Goal: Task Accomplishment & Management: Complete application form

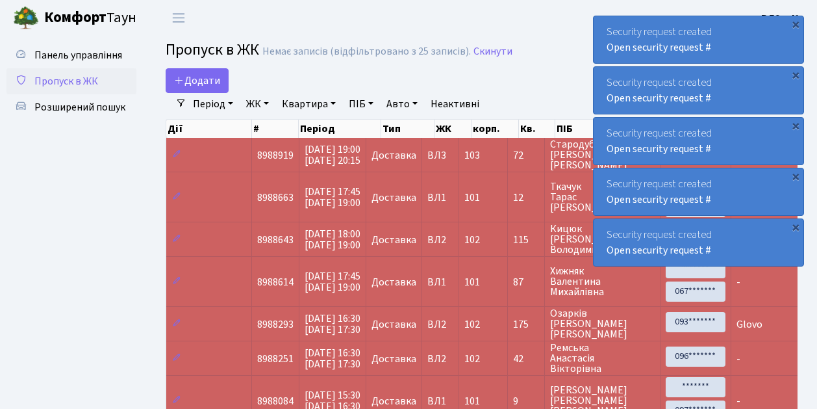
select select "25"
click at [201, 77] on span "Додати" at bounding box center [197, 80] width 46 height 14
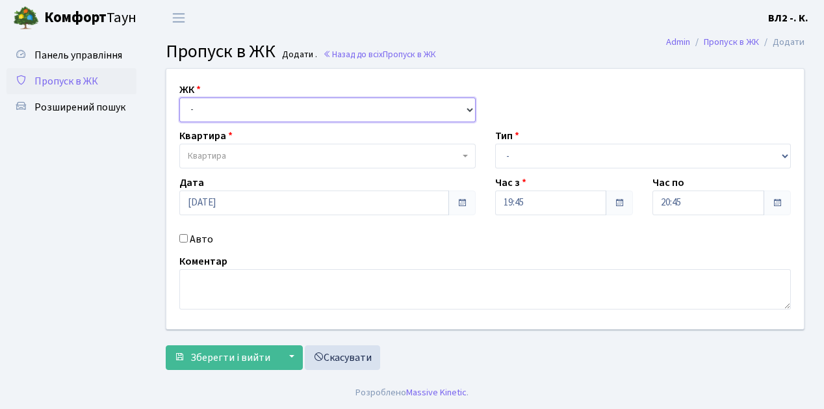
click at [225, 109] on select "- ВЛ1, Ужгородський пров., 4/1 ВЛ2, Голосіївський просп., 76 ВЛ3, пр.Голосіївсь…" at bounding box center [327, 109] width 296 height 25
select select "317"
click at [179, 97] on select "- ВЛ1, Ужгородський пров., 4/1 ВЛ2, Голосіївський просп., 76 ВЛ3, пр.Голосіївсь…" at bounding box center [327, 109] width 296 height 25
select select
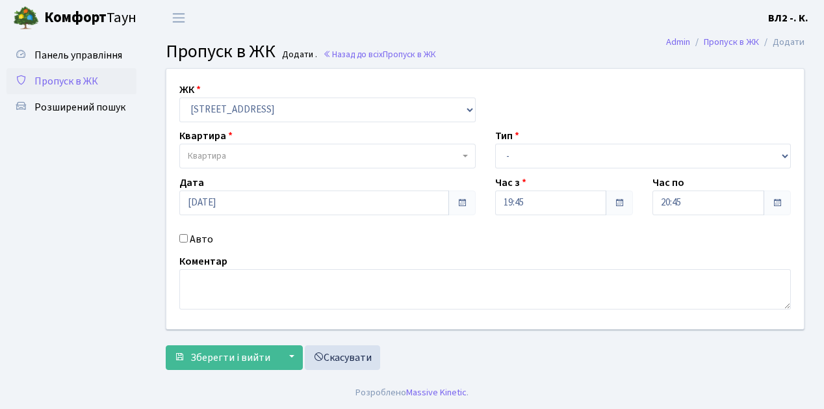
click at [264, 153] on span "Квартира" at bounding box center [324, 155] width 272 height 13
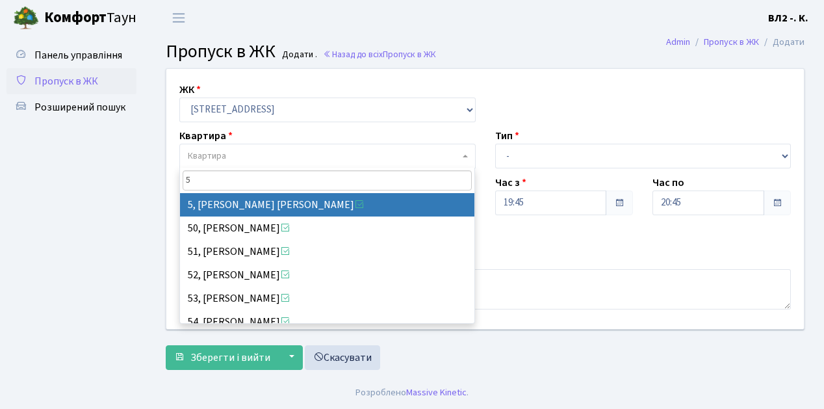
type input "5"
select select "37954"
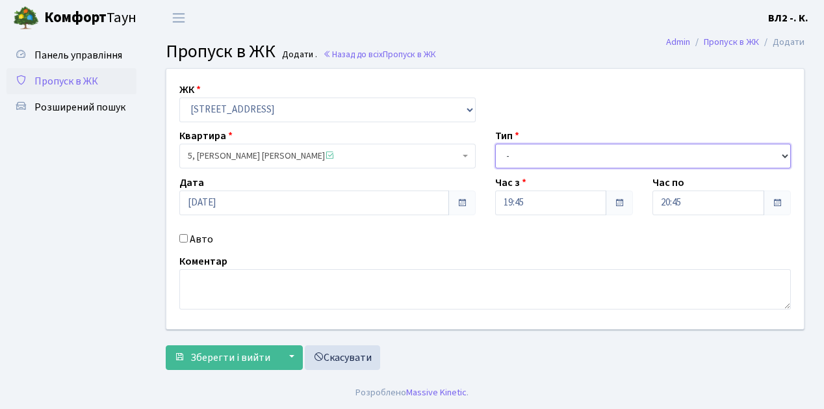
click at [553, 152] on select "- Доставка Таксі Гості Сервіс" at bounding box center [643, 156] width 296 height 25
select select "1"
click at [495, 144] on select "- Доставка Таксі Гості Сервіс" at bounding box center [643, 156] width 296 height 25
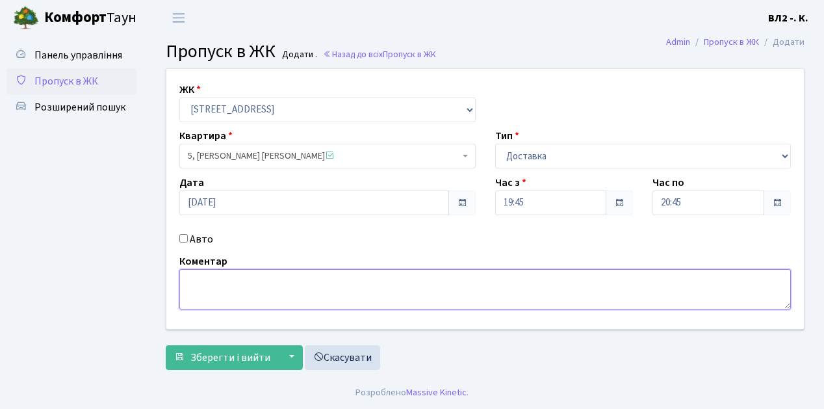
click at [218, 288] on textarea at bounding box center [484, 289] width 611 height 40
type textarea "Glovo"
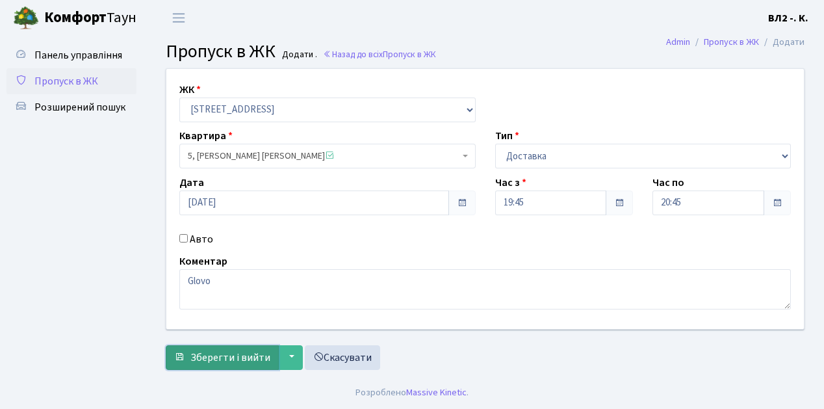
click at [222, 352] on span "Зберегти і вийти" at bounding box center [230, 357] width 80 height 14
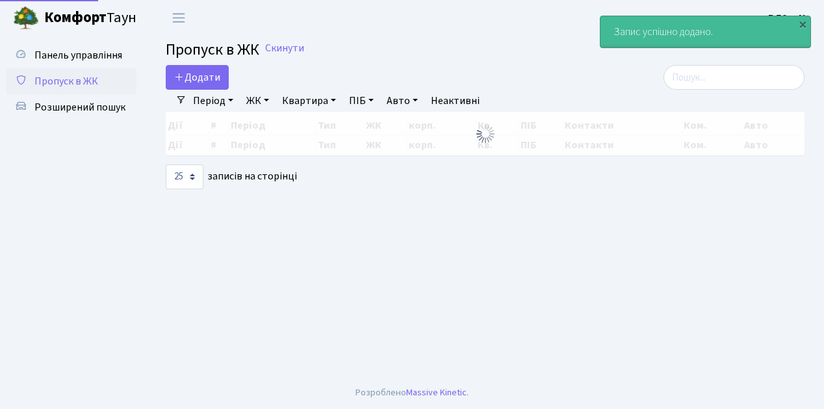
select select "25"
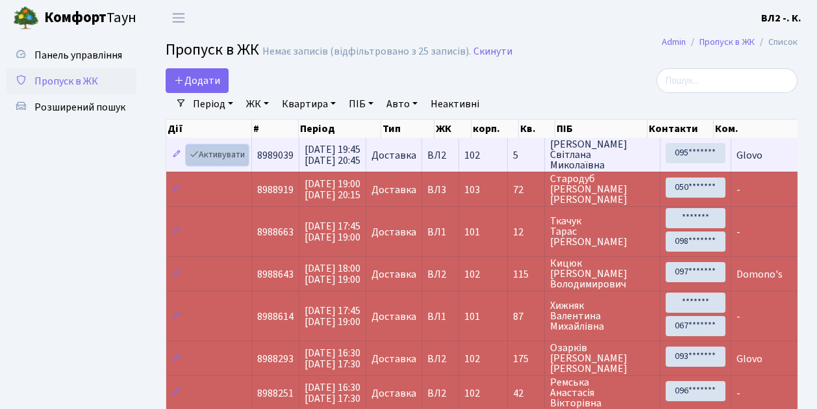
click at [225, 159] on link "Активувати" at bounding box center [217, 155] width 62 height 20
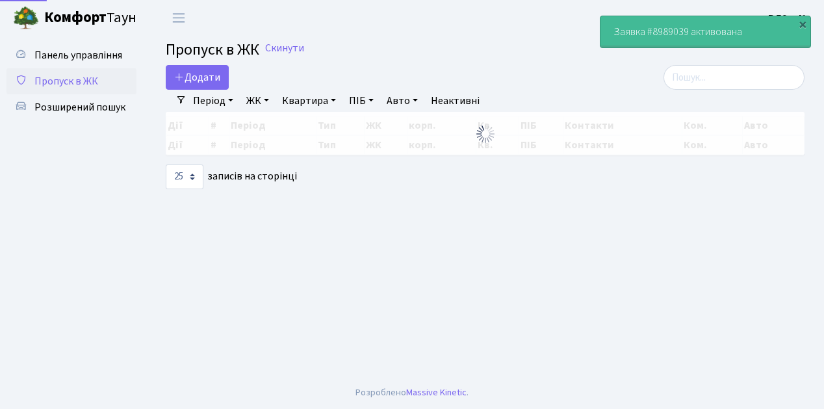
select select "25"
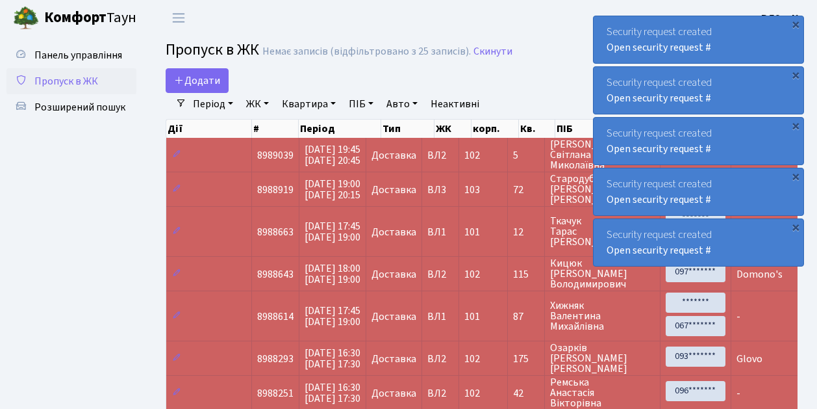
click at [68, 86] on span "Пропуск в ЖК" at bounding box center [66, 81] width 64 height 14
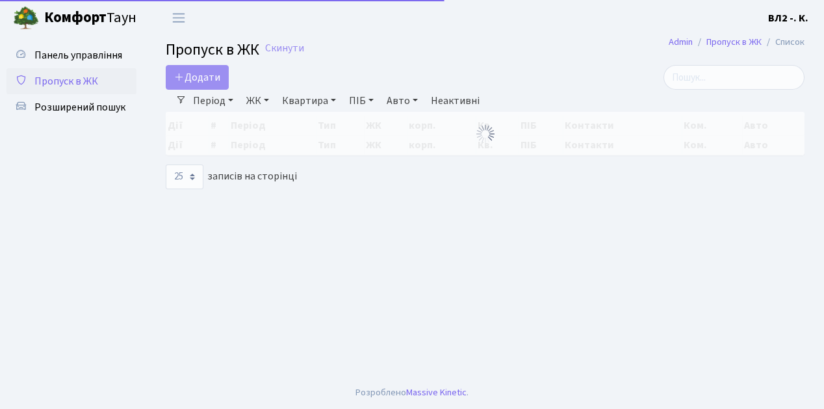
select select "25"
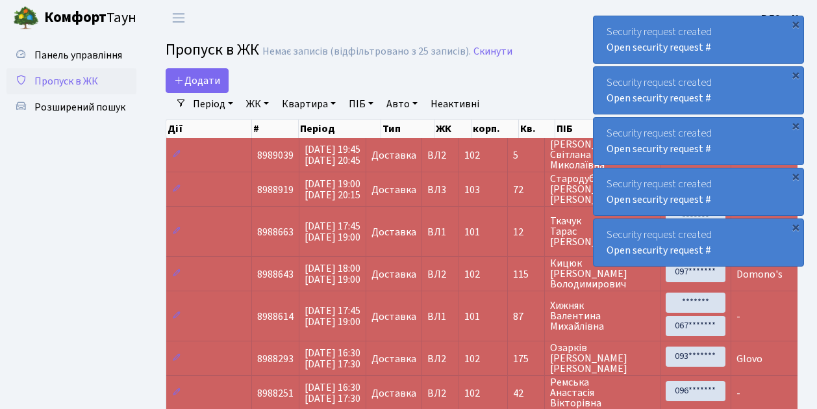
click at [82, 81] on span "Пропуск в ЖК" at bounding box center [66, 81] width 64 height 14
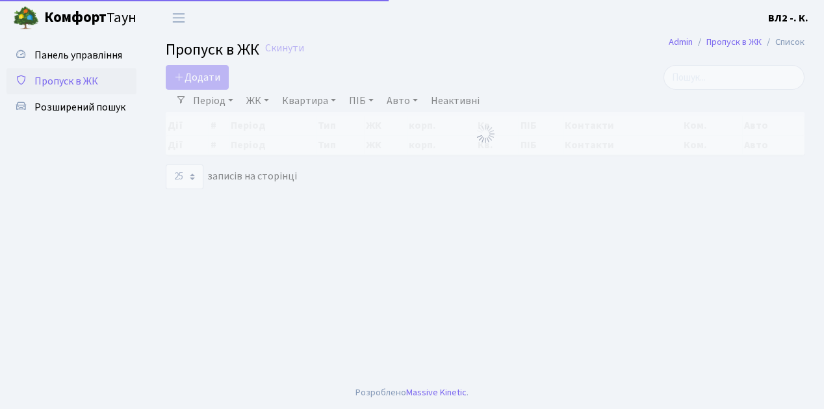
select select "25"
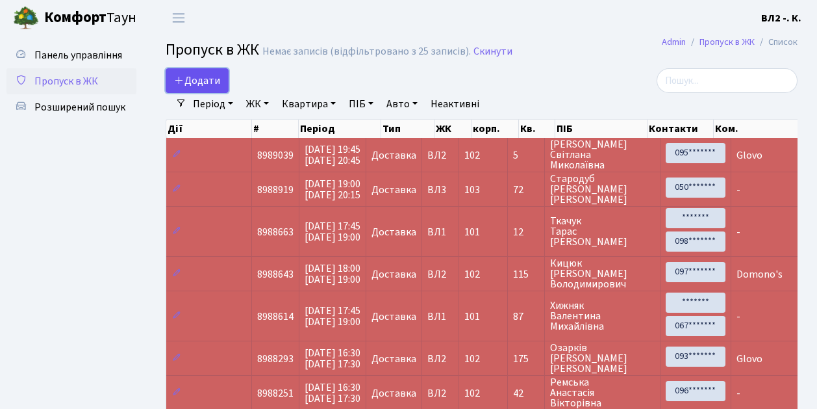
click at [210, 81] on span "Додати" at bounding box center [197, 80] width 46 height 14
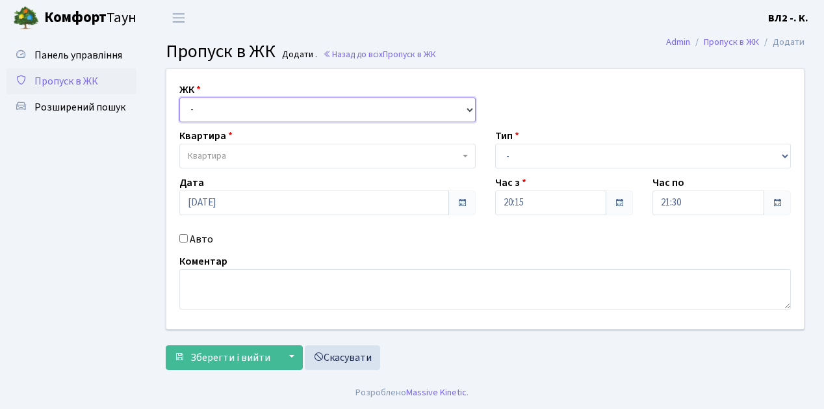
click at [208, 107] on select "- [STREET_ADDRESS][PERSON_NAME]" at bounding box center [327, 109] width 296 height 25
select select "317"
click at [179, 97] on select "- [STREET_ADDRESS][PERSON_NAME]" at bounding box center [327, 109] width 296 height 25
select select
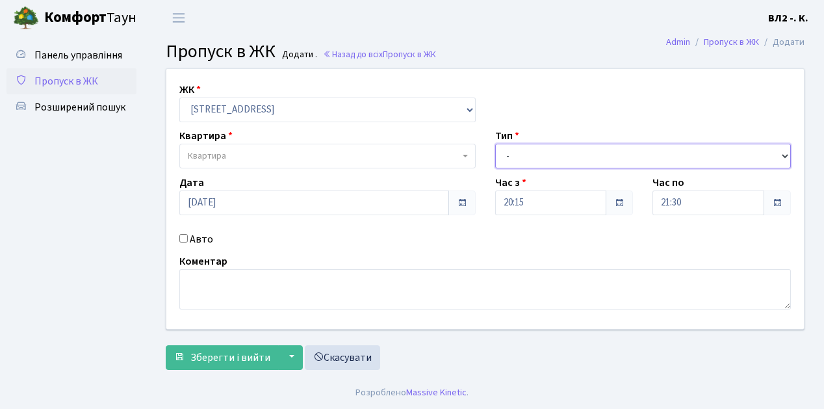
click at [559, 160] on select "- Доставка Таксі Гості Сервіс" at bounding box center [643, 156] width 296 height 25
select select "1"
click at [495, 144] on select "- Доставка Таксі Гості Сервіс" at bounding box center [643, 156] width 296 height 25
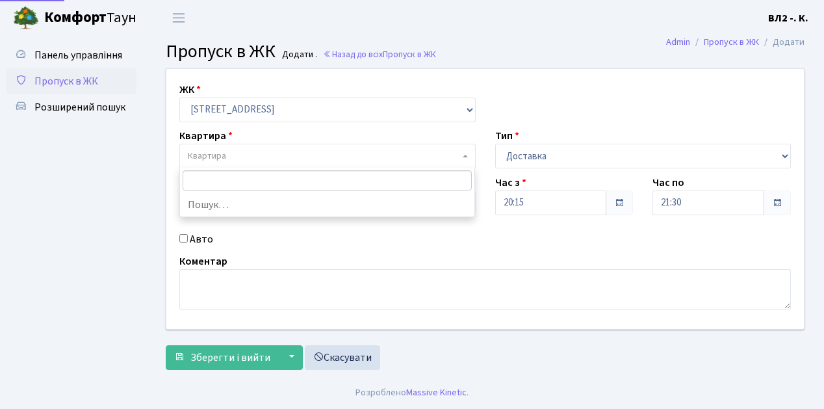
click at [243, 154] on span "Квартира" at bounding box center [324, 155] width 272 height 13
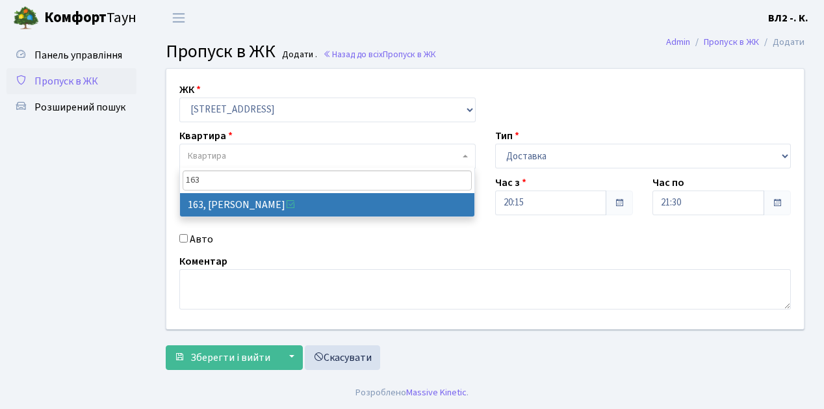
type input "163"
select select "38425"
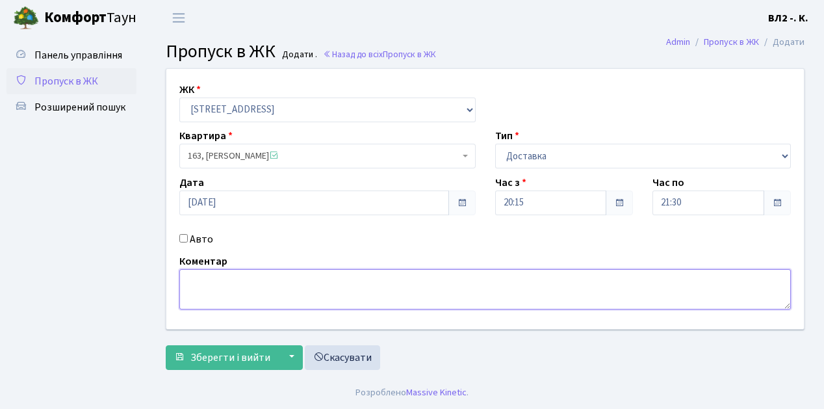
click at [199, 288] on textarea at bounding box center [484, 289] width 611 height 40
type textarea "s"
type textarea "суші"
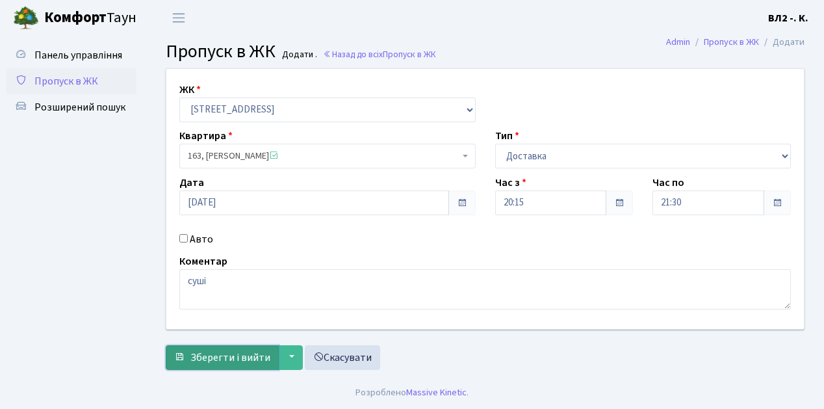
click at [227, 359] on span "Зберегти і вийти" at bounding box center [230, 357] width 80 height 14
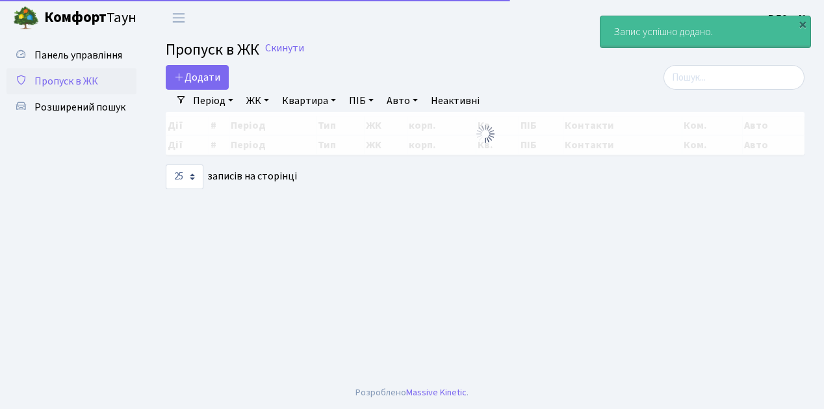
select select "25"
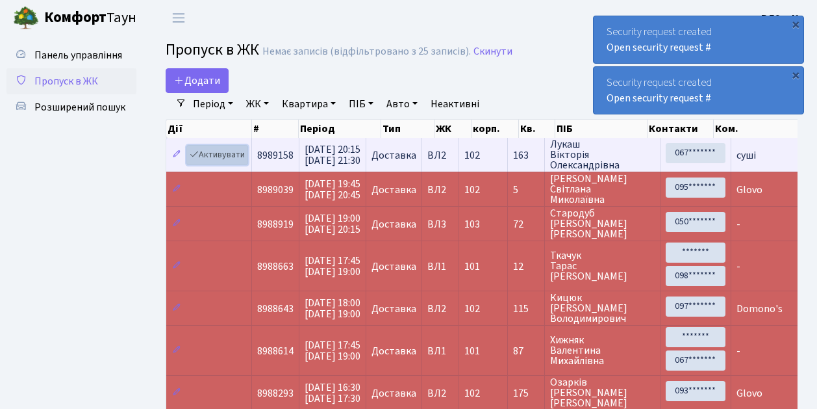
click at [214, 149] on link "Активувати" at bounding box center [217, 155] width 62 height 20
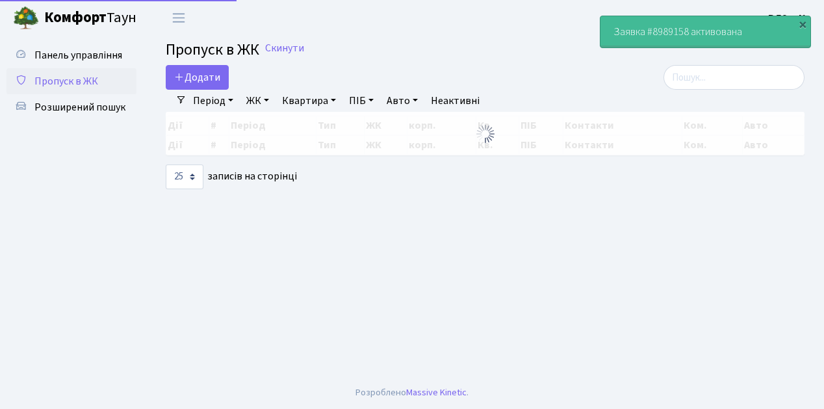
select select "25"
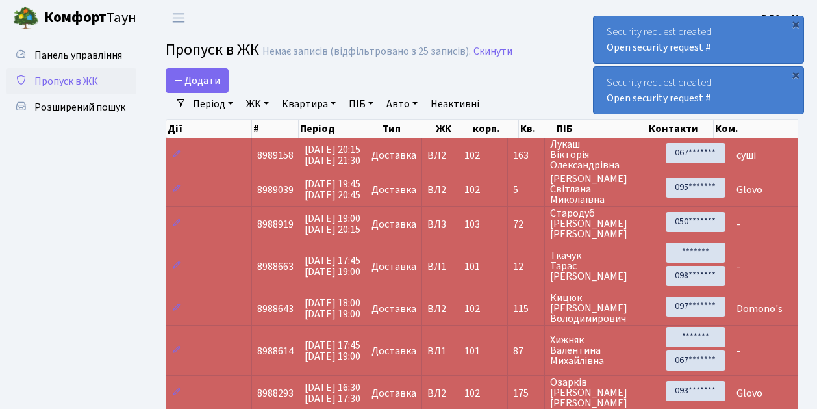
click at [92, 82] on span "Пропуск в ЖК" at bounding box center [66, 81] width 64 height 14
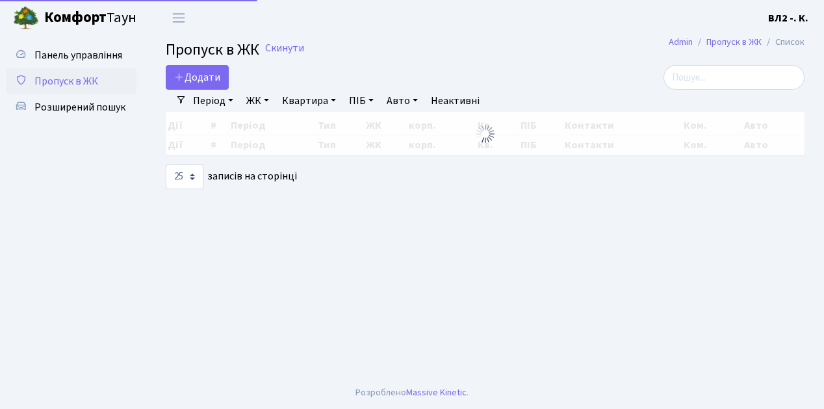
select select "25"
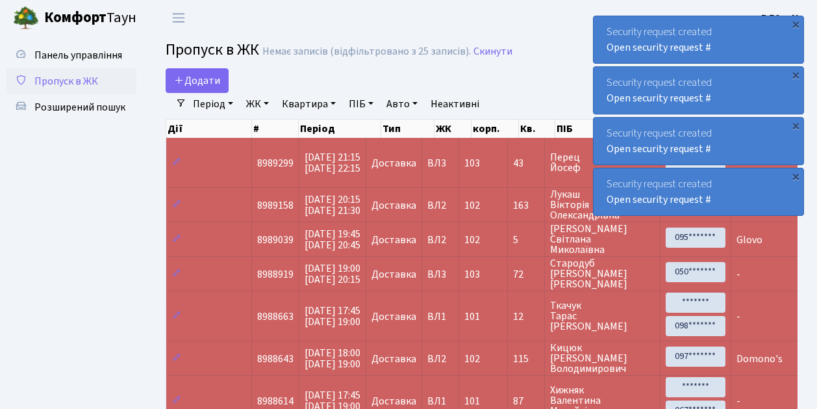
click at [77, 79] on span "Пропуск в ЖК" at bounding box center [66, 81] width 64 height 14
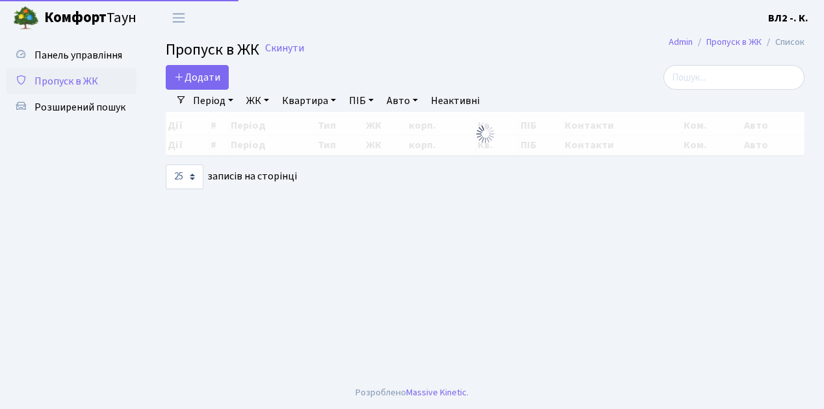
select select "25"
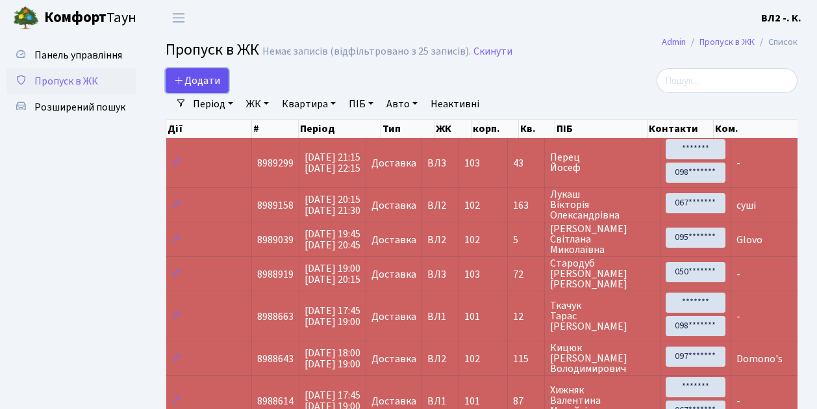
click at [207, 84] on span "Додати" at bounding box center [197, 80] width 46 height 14
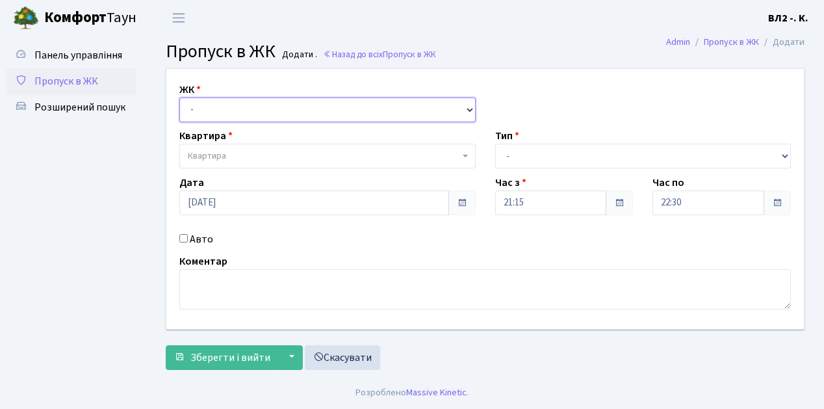
click at [209, 108] on select "- ВЛ1, Ужгородський пров., 4/1 ВЛ2, Голосіївський просп., 76 ВЛ3, пр.Голосіївсь…" at bounding box center [327, 109] width 296 height 25
select select "317"
click at [179, 97] on select "- ВЛ1, Ужгородський пров., 4/1 ВЛ2, Голосіївський просп., 76 ВЛ3, пр.Голосіївсь…" at bounding box center [327, 109] width 296 height 25
select select
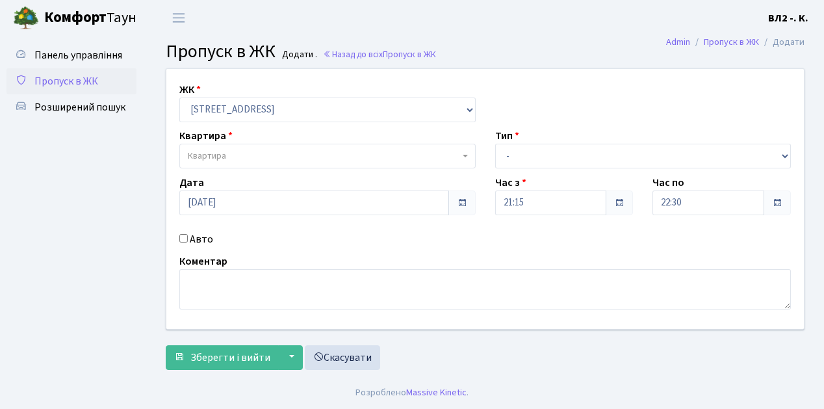
click at [234, 157] on span "Квартира" at bounding box center [324, 155] width 272 height 13
type input "5"
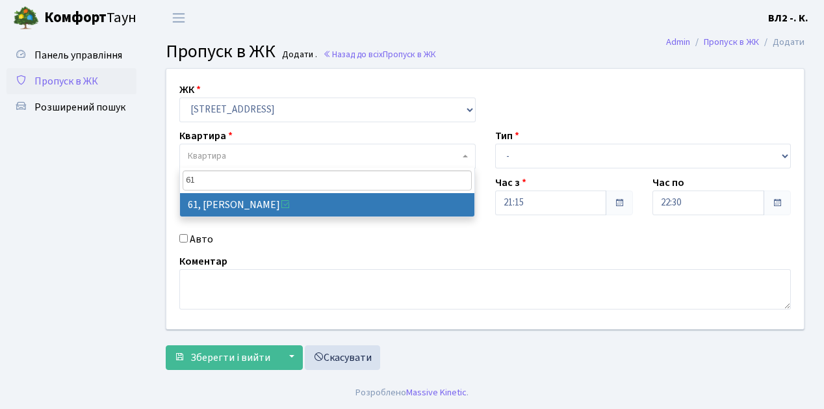
type input "61"
select select "38122"
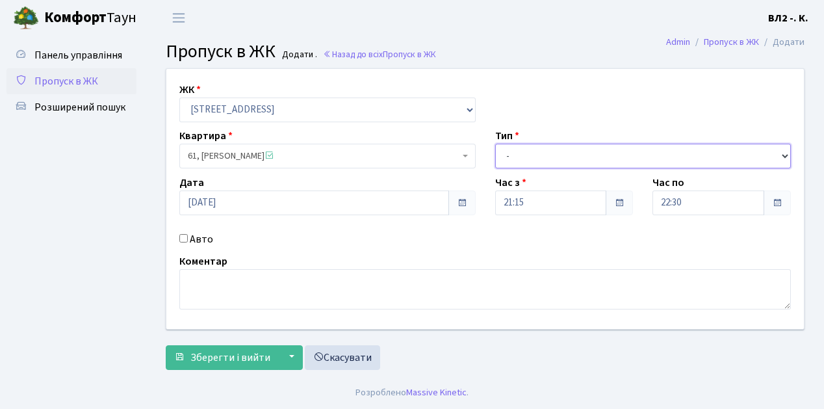
click at [537, 160] on select "- Доставка Таксі Гості Сервіс" at bounding box center [643, 156] width 296 height 25
select select "1"
click at [495, 144] on select "- Доставка Таксі Гості Сервіс" at bounding box center [643, 156] width 296 height 25
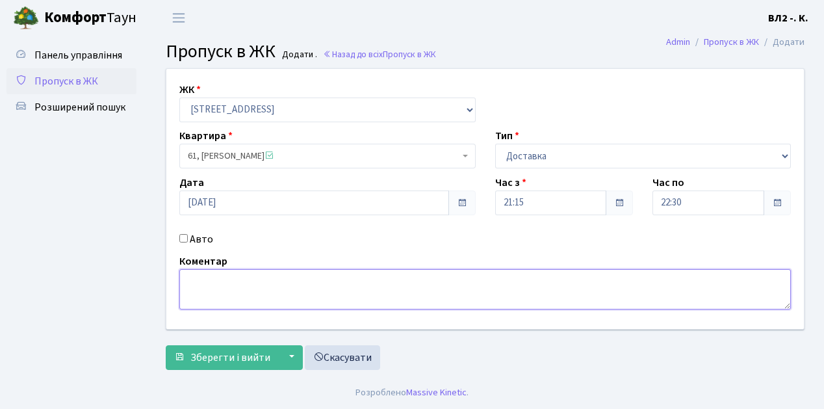
click at [272, 295] on textarea at bounding box center [484, 289] width 611 height 40
type textarea "Glovo"
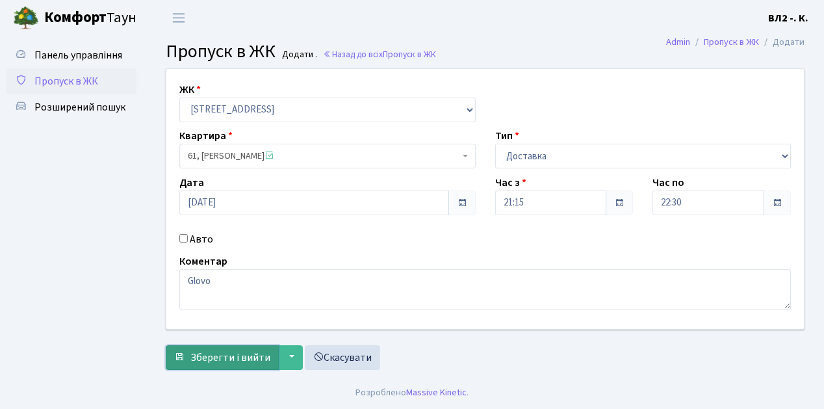
click at [233, 352] on span "Зберегти і вийти" at bounding box center [230, 357] width 80 height 14
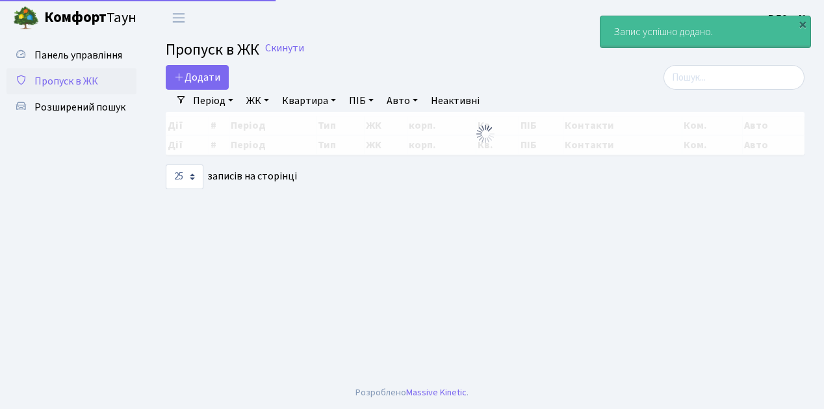
select select "25"
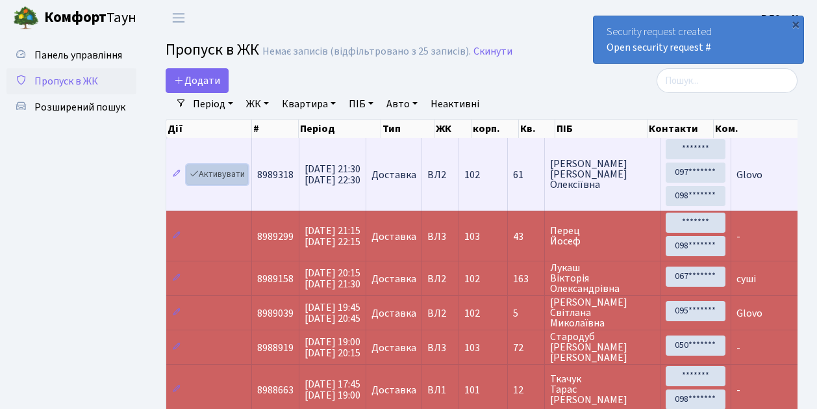
click at [224, 174] on link "Активувати" at bounding box center [217, 174] width 62 height 20
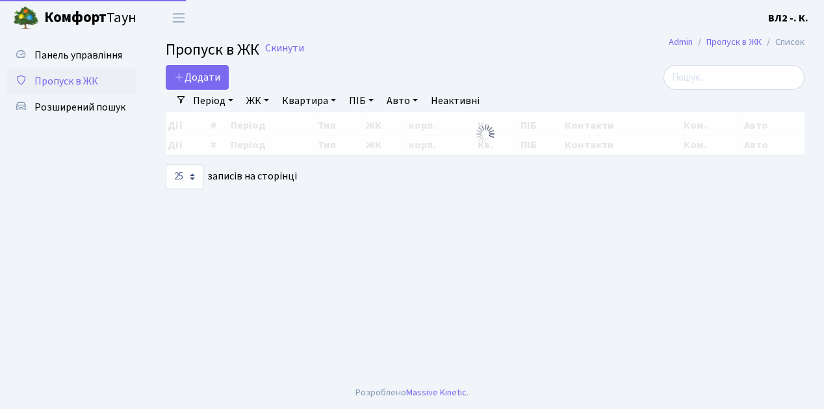
select select "25"
